Goal: Task Accomplishment & Management: Complete application form

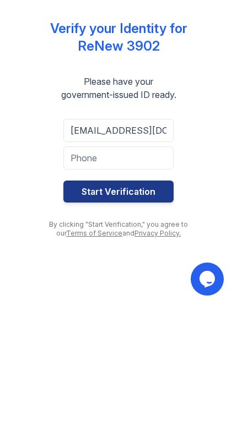
type input "[EMAIL_ADDRESS][DOMAIN_NAME]"
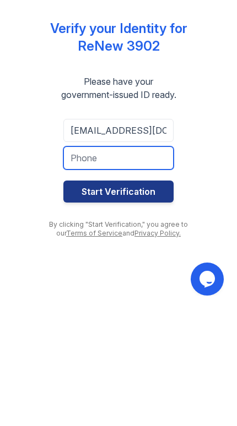
click at [84, 266] on input "tel" at bounding box center [118, 277] width 110 height 23
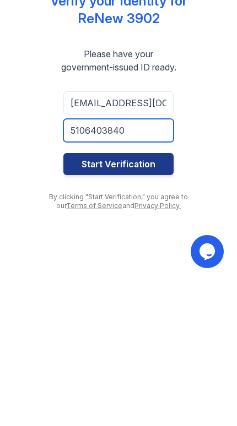
type input "5106403840"
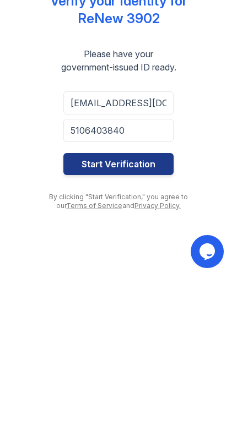
click at [79, 300] on button "Start Verification" at bounding box center [118, 311] width 110 height 22
